Goal: Transaction & Acquisition: Download file/media

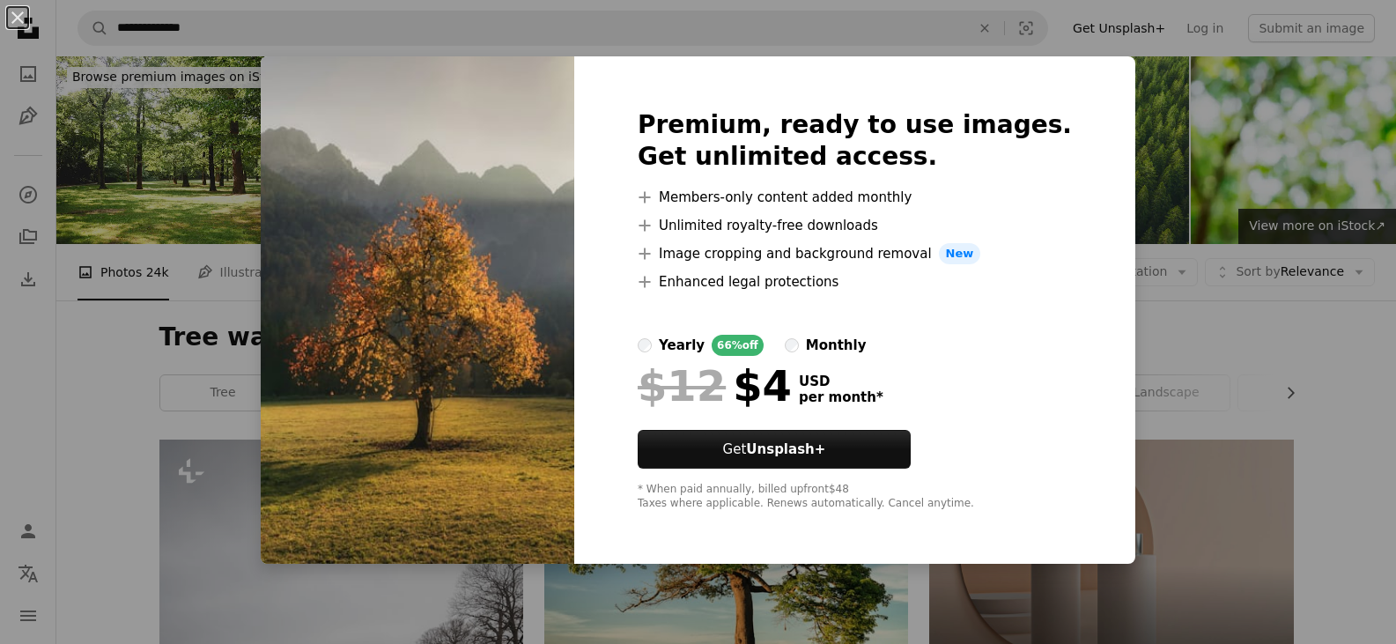
scroll to position [5839, 0]
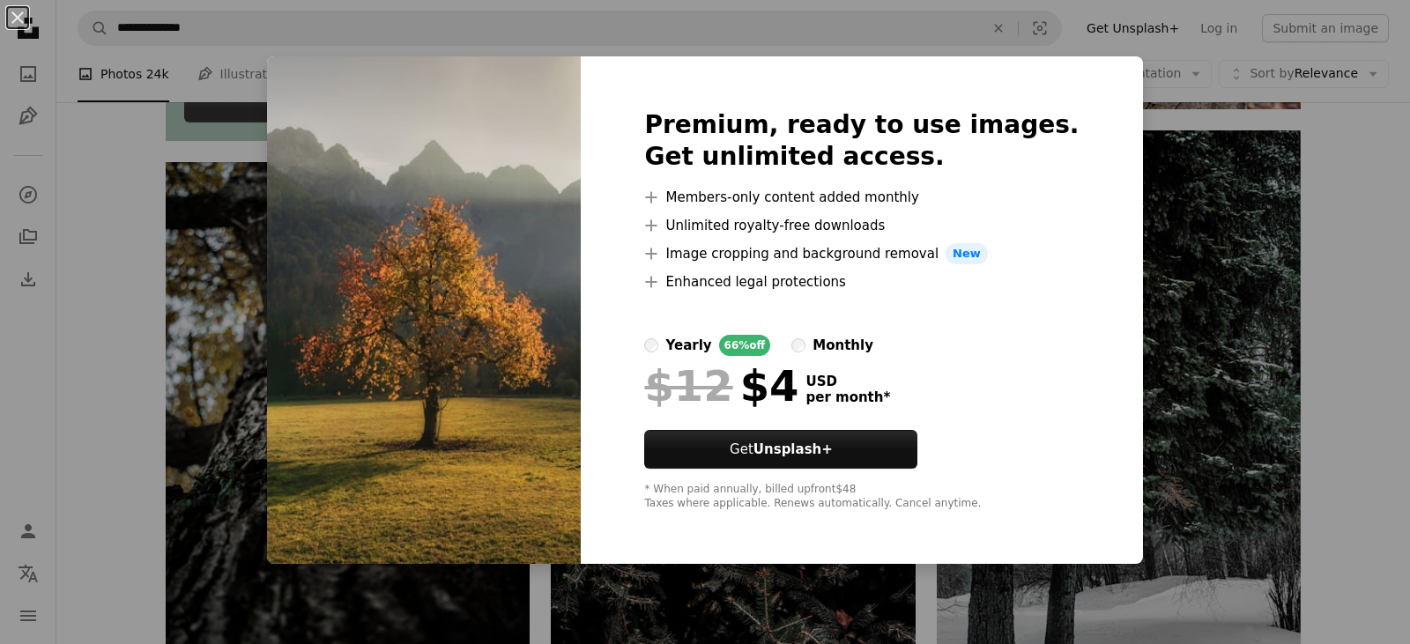
click at [1343, 586] on div "An X shape Premium, ready to use images. Get unlimited access. A plus sign Memb…" at bounding box center [705, 322] width 1410 height 644
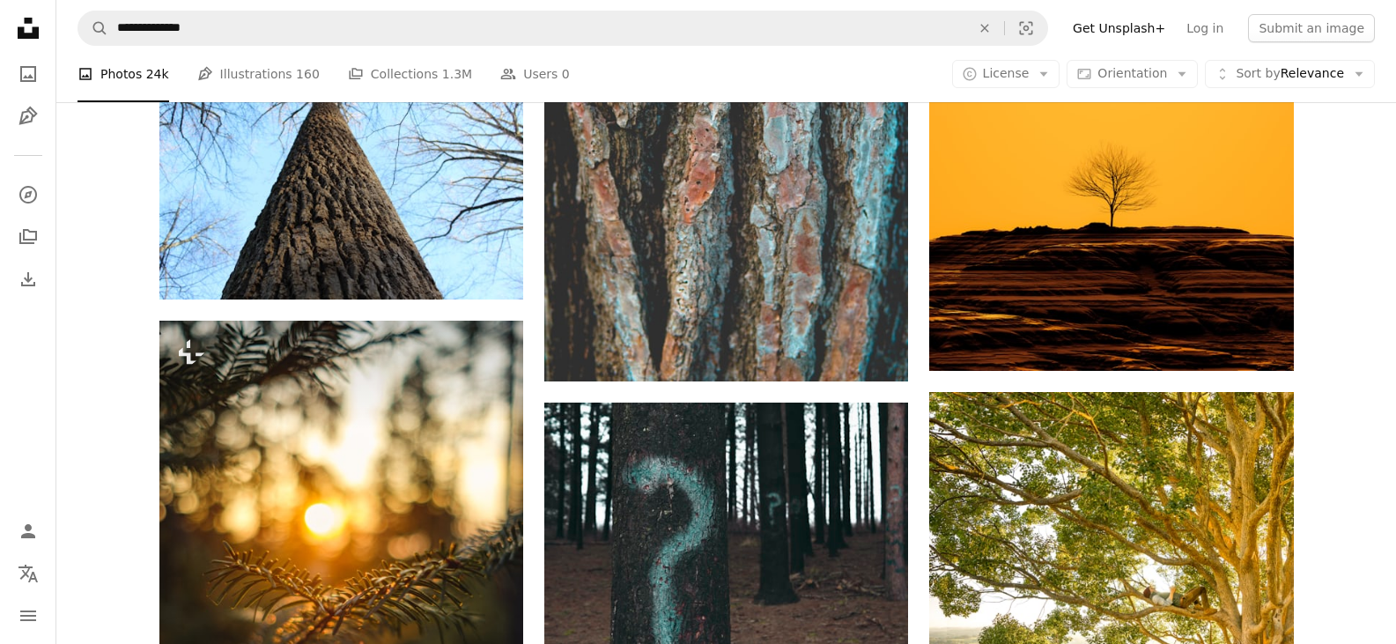
scroll to position [10244, 0]
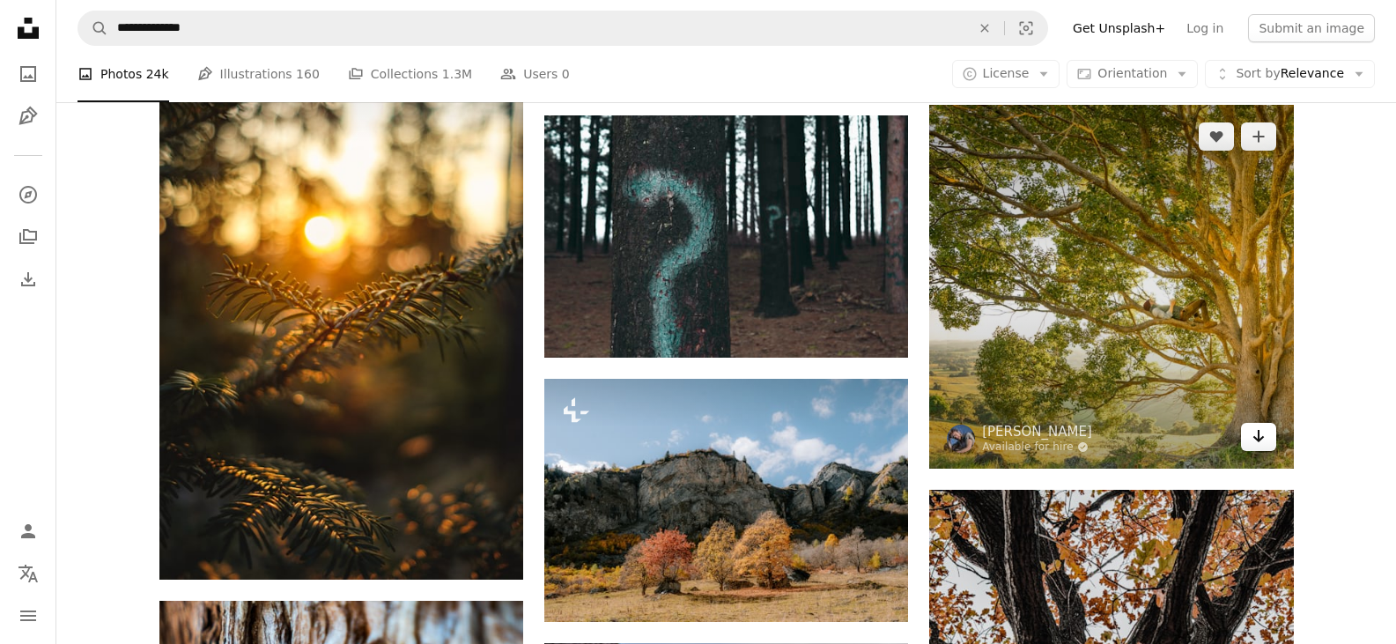
click at [1265, 440] on icon "Arrow pointing down" at bounding box center [1259, 436] width 14 height 21
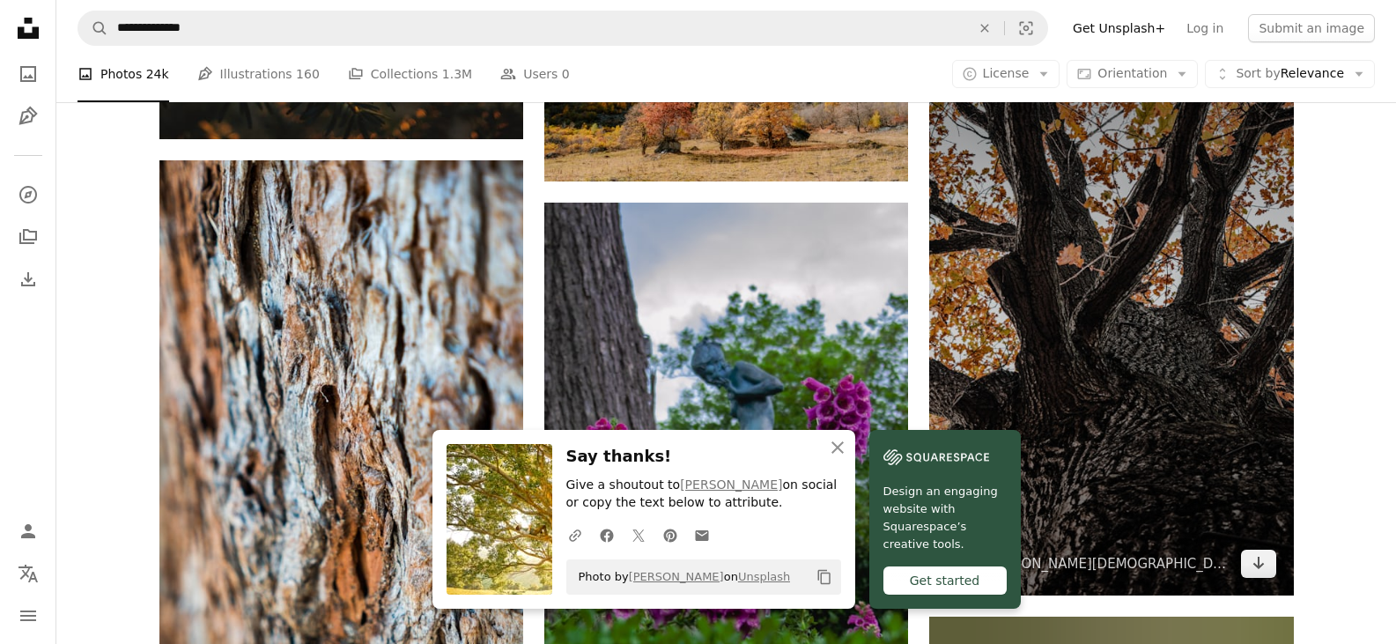
scroll to position [11037, 0]
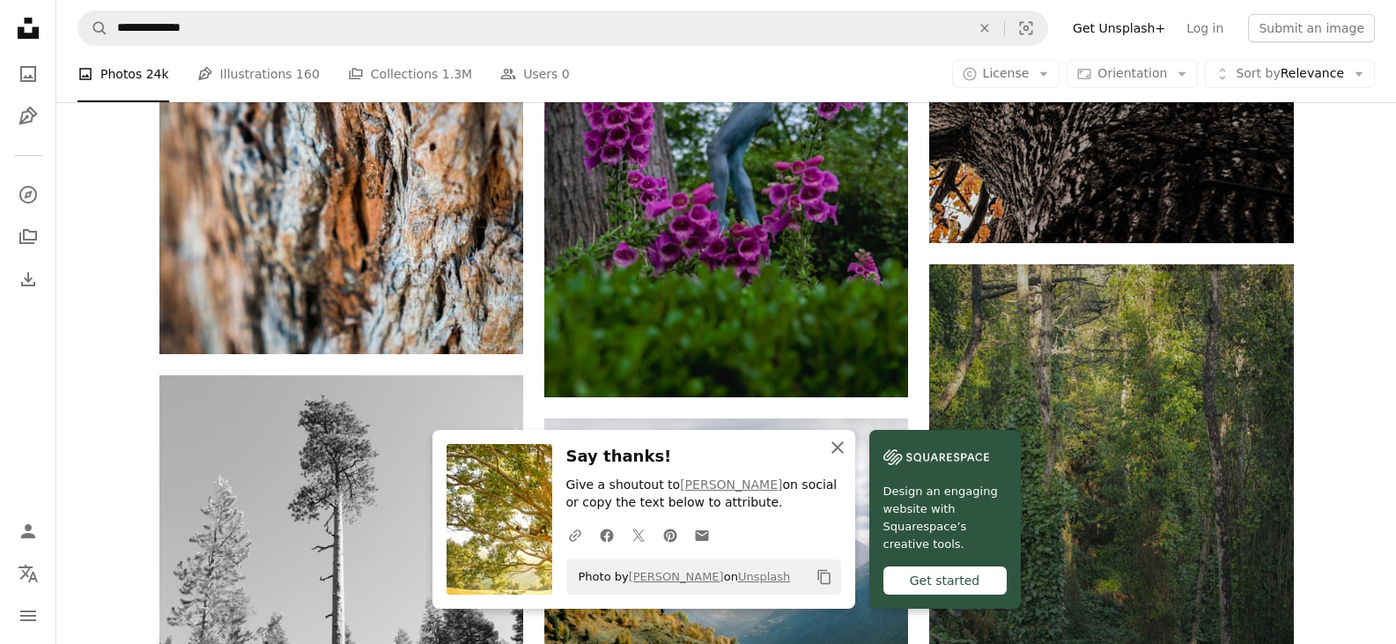
click at [843, 448] on icon "An X shape" at bounding box center [837, 447] width 21 height 21
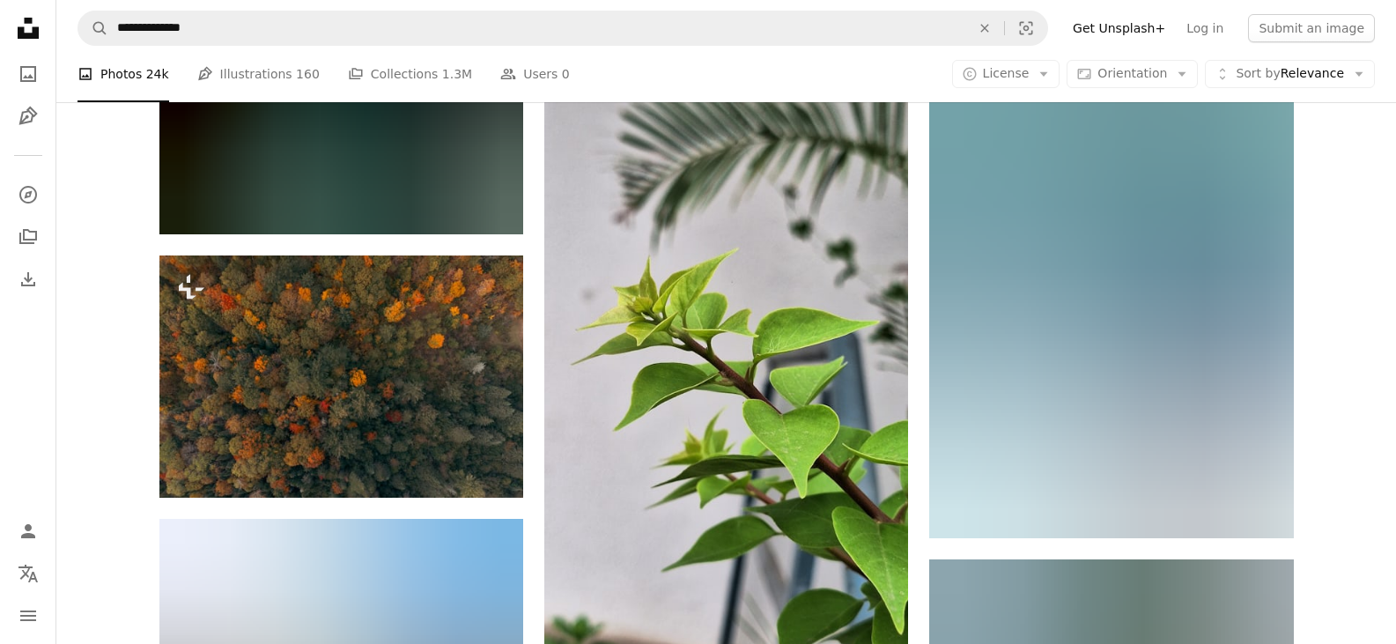
scroll to position [15089, 0]
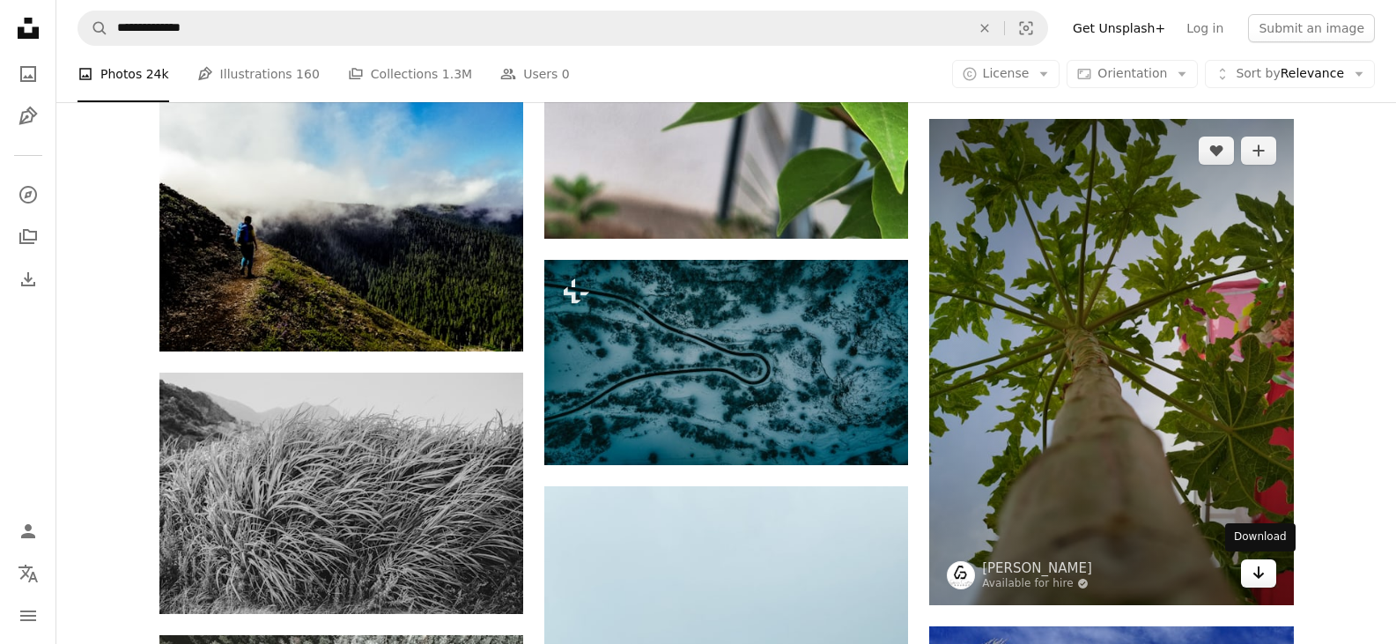
click at [1262, 571] on icon "Arrow pointing down" at bounding box center [1259, 572] width 14 height 21
